Goal: Task Accomplishment & Management: Manage account settings

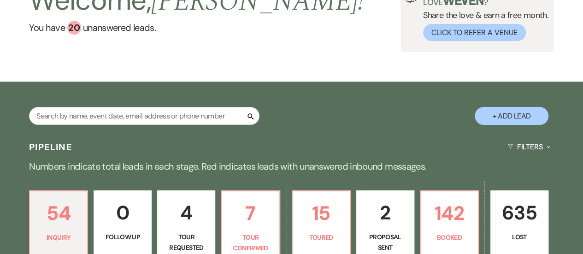
scroll to position [138, 0]
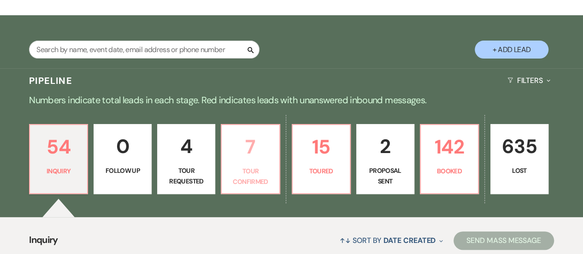
click at [253, 155] on p "7" at bounding box center [250, 146] width 46 height 31
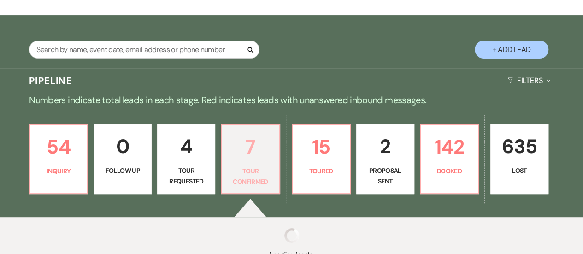
select select "4"
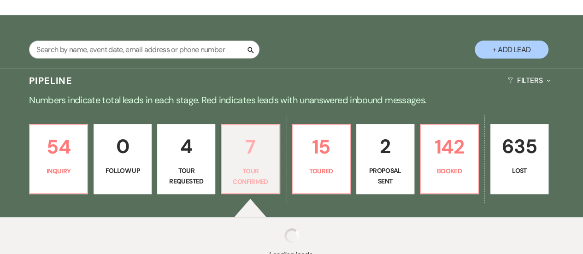
select select "4"
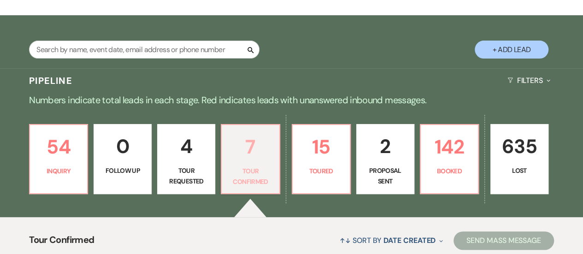
click at [249, 139] on p "7" at bounding box center [250, 146] width 46 height 31
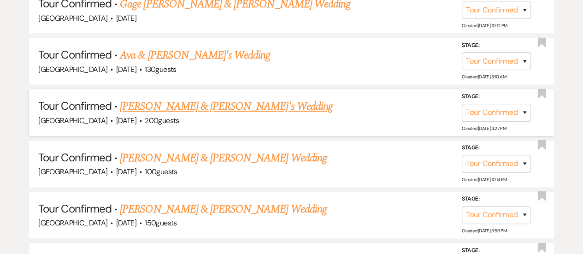
scroll to position [553, 0]
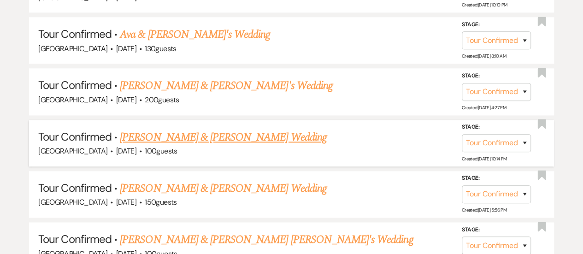
click at [238, 135] on link "[PERSON_NAME] & [PERSON_NAME] Wedding" at bounding box center [223, 137] width 206 height 17
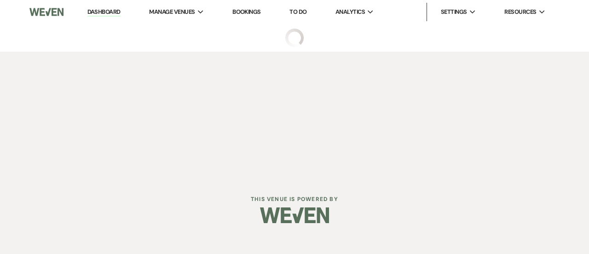
select select "4"
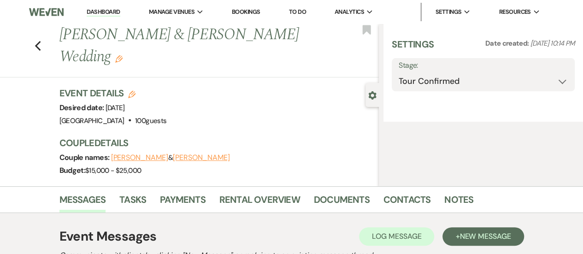
select select "5"
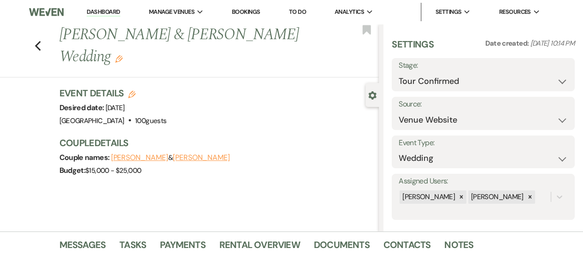
click at [205, 136] on h3 "Couple Details" at bounding box center [214, 142] width 310 height 13
drag, startPoint x: 183, startPoint y: 117, endPoint x: 145, endPoint y: 120, distance: 38.3
click at [145, 120] on div "Venue: [GEOGRAPHIC_DATA] . 100 guests Venue Address: [STREET_ADDRESS] Guest cou…" at bounding box center [112, 120] width 107 height 13
